Goal: Check status: Check status

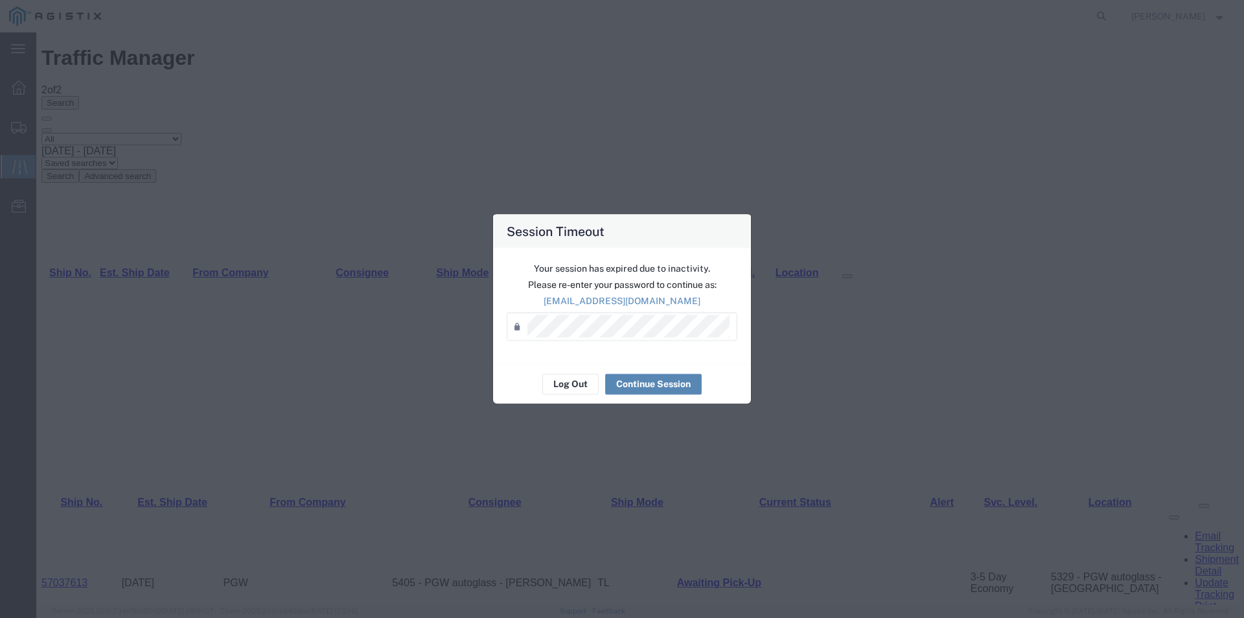
click at [658, 382] on button "Continue Session" at bounding box center [653, 383] width 97 height 21
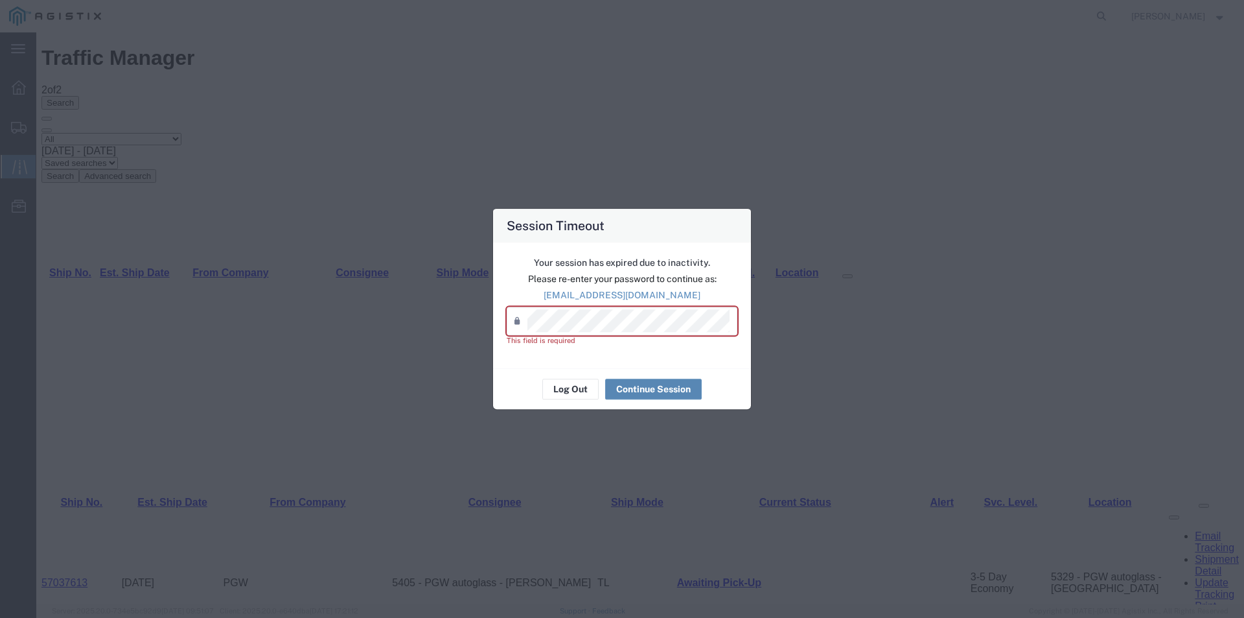
click at [659, 381] on button "Continue Session" at bounding box center [653, 388] width 97 height 21
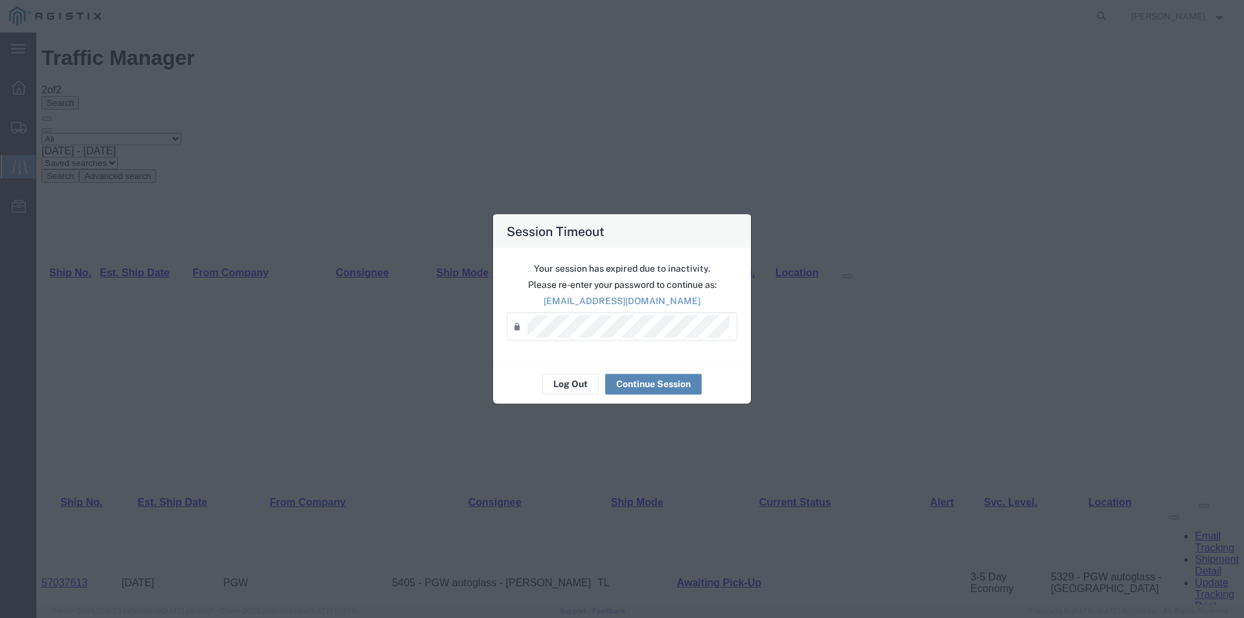
click at [664, 380] on button "Continue Session" at bounding box center [653, 383] width 97 height 21
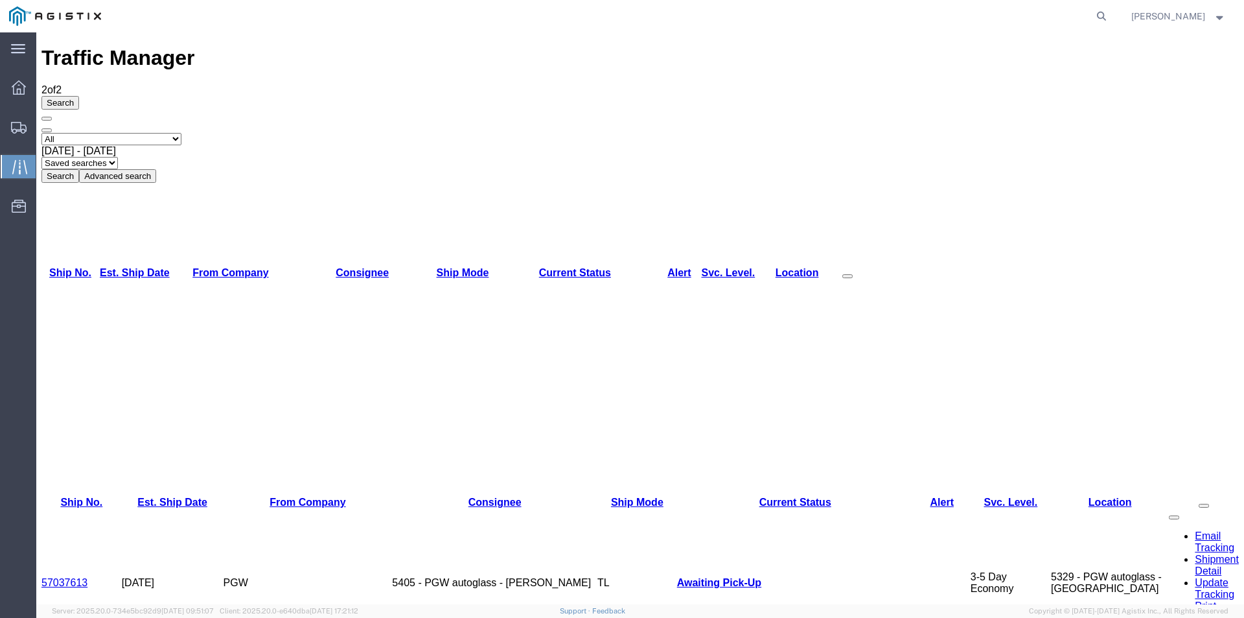
click at [79, 577] on link "57037613" at bounding box center [64, 582] width 46 height 11
